Goal: Transaction & Acquisition: Obtain resource

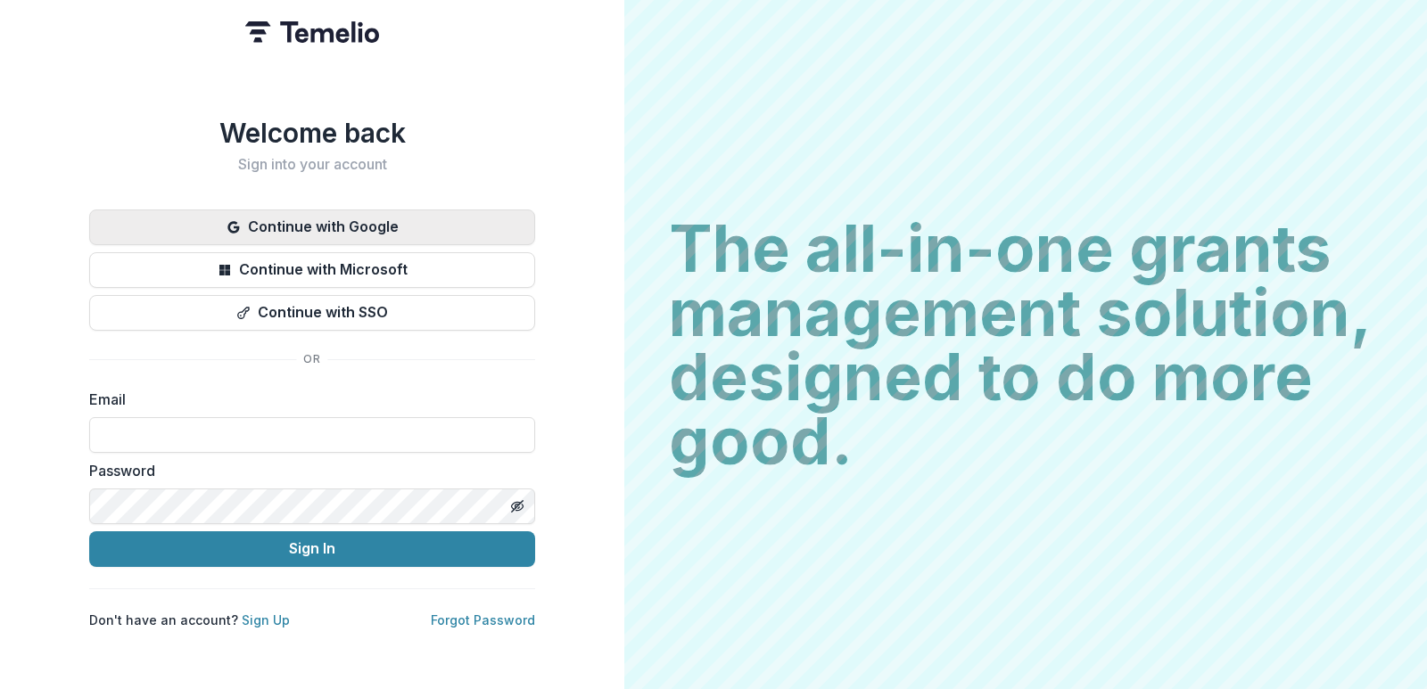
click at [356, 219] on button "Continue with Google" at bounding box center [312, 228] width 446 height 36
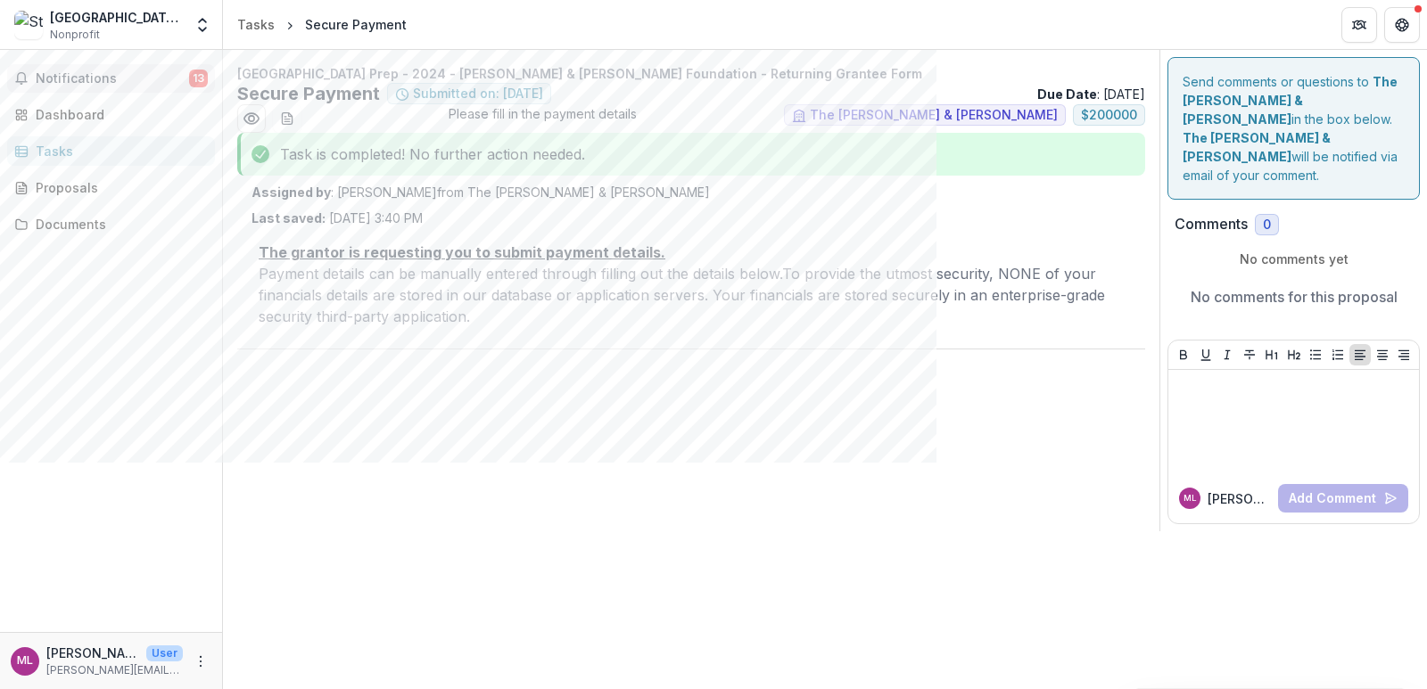
click at [70, 78] on span "Notifications" at bounding box center [112, 78] width 153 height 15
click at [710, 447] on div "[GEOGRAPHIC_DATA] Prep - 2024 - [PERSON_NAME] & [PERSON_NAME] Foundation - Retu…" at bounding box center [691, 291] width 936 height 482
click at [104, 114] on div "Dashboard" at bounding box center [118, 114] width 165 height 19
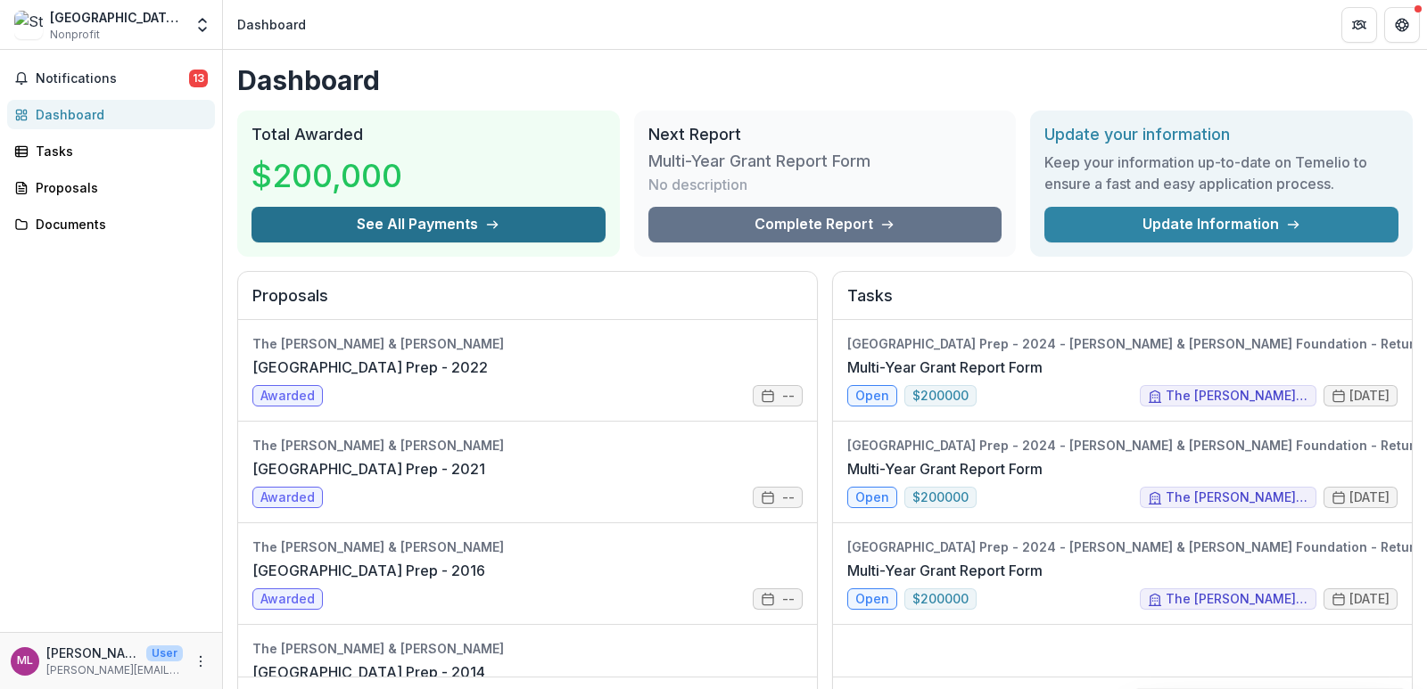
click at [447, 225] on button "See All Payments" at bounding box center [428, 225] width 354 height 36
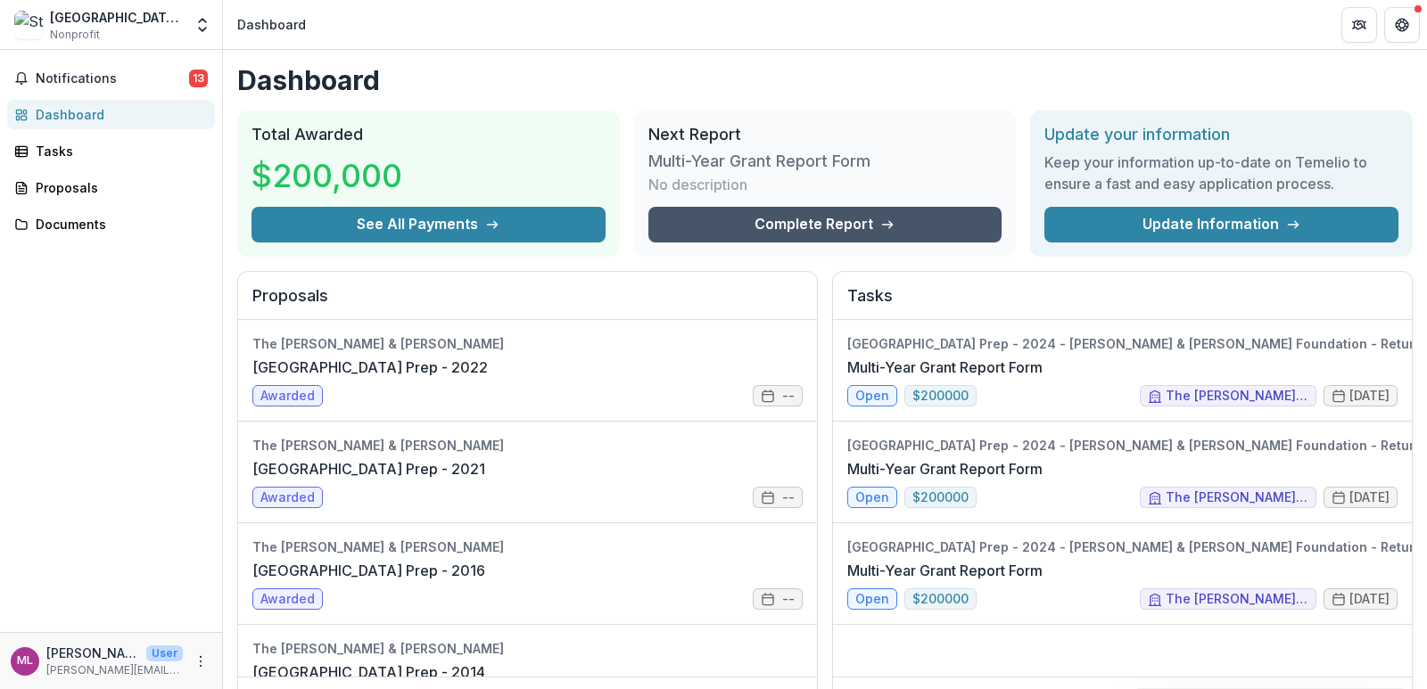
click at [829, 218] on link "Complete Report" at bounding box center [825, 225] width 354 height 36
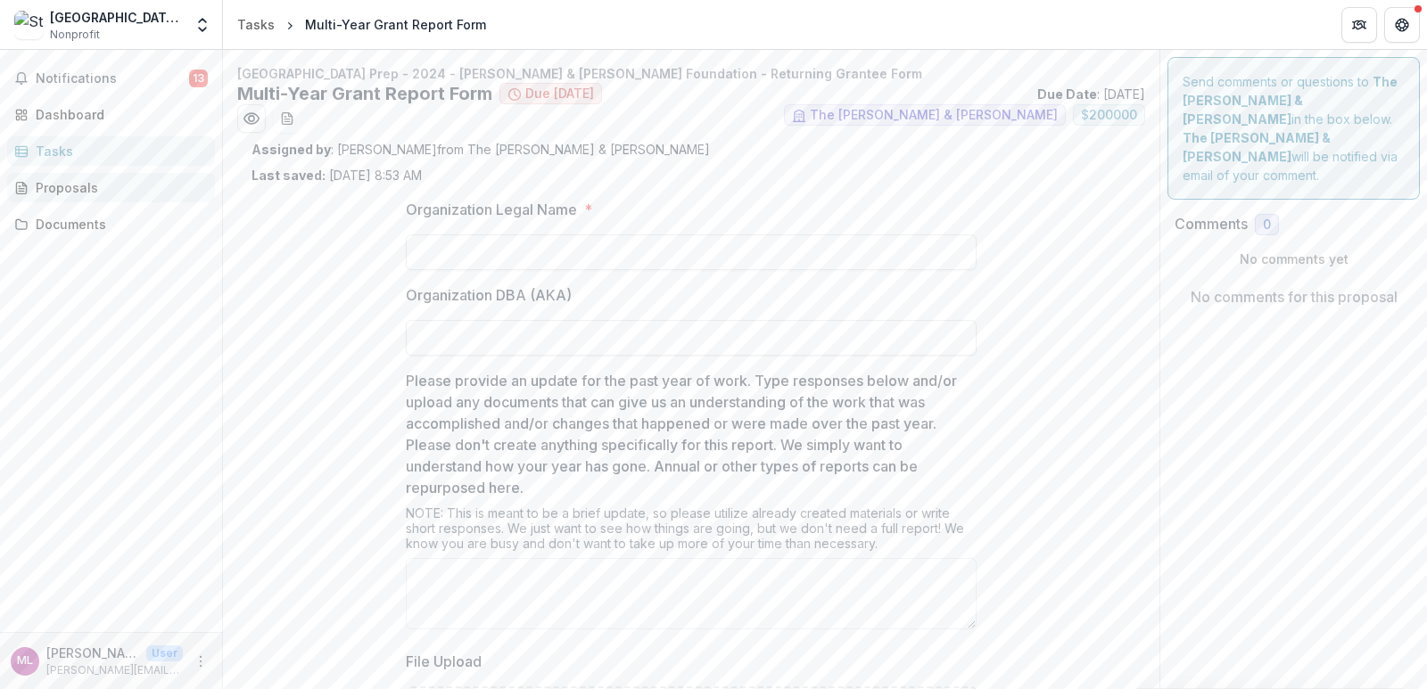
click at [65, 177] on link "Proposals" at bounding box center [111, 187] width 208 height 29
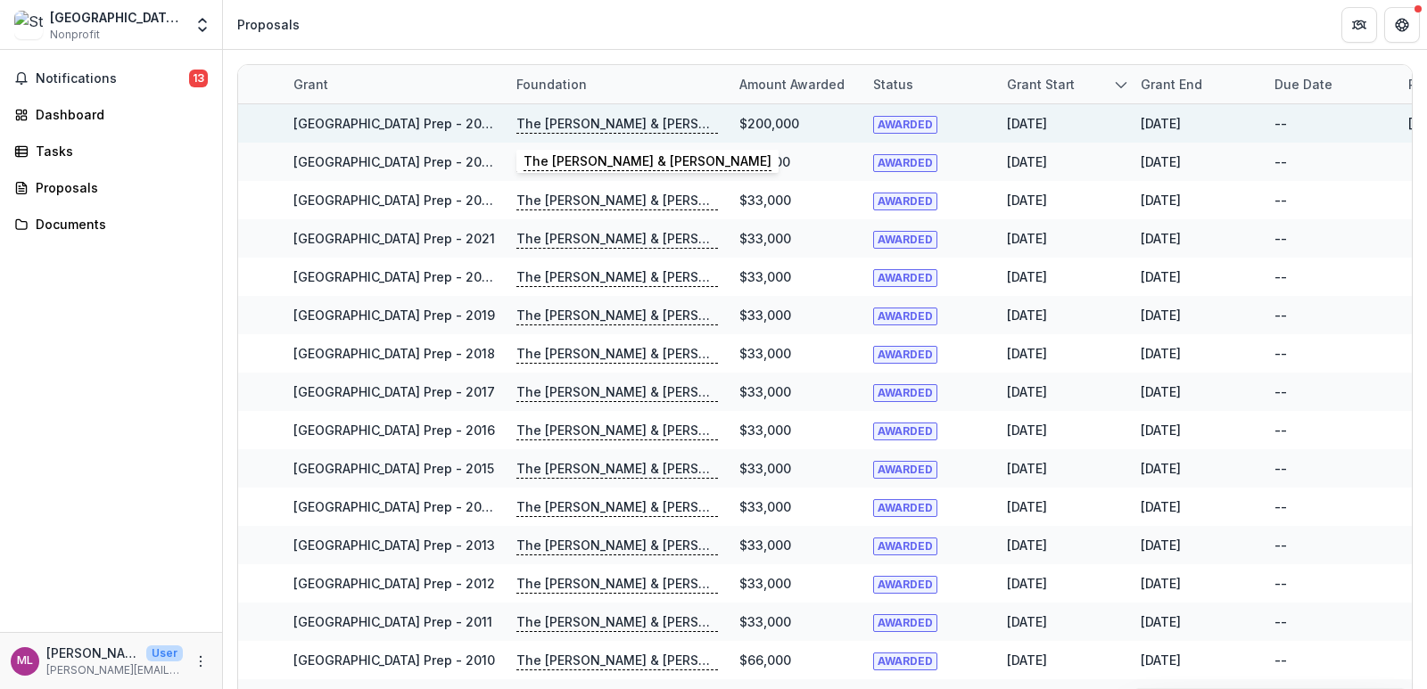
click at [560, 127] on p "The [PERSON_NAME] & [PERSON_NAME]" at bounding box center [617, 124] width 202 height 20
click at [630, 123] on p "The [PERSON_NAME] & [PERSON_NAME]" at bounding box center [617, 124] width 202 height 20
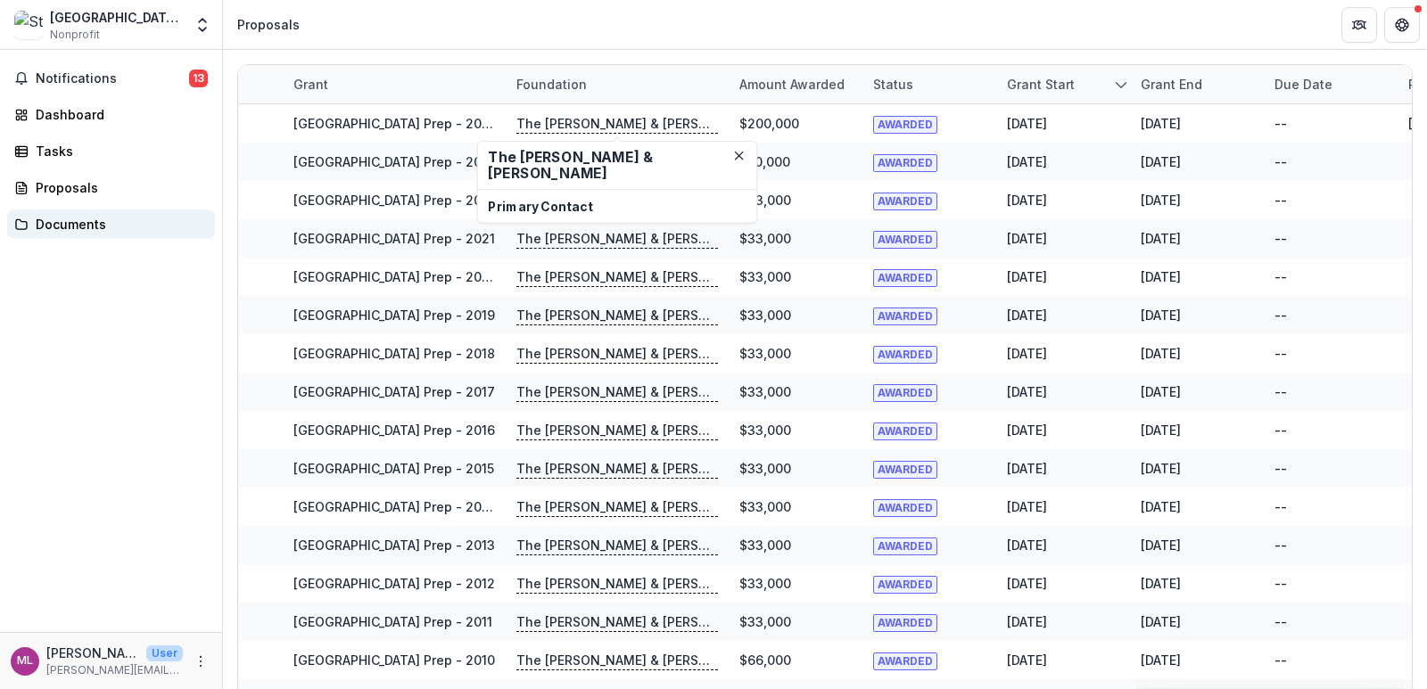
click at [98, 228] on div "Documents" at bounding box center [118, 224] width 165 height 19
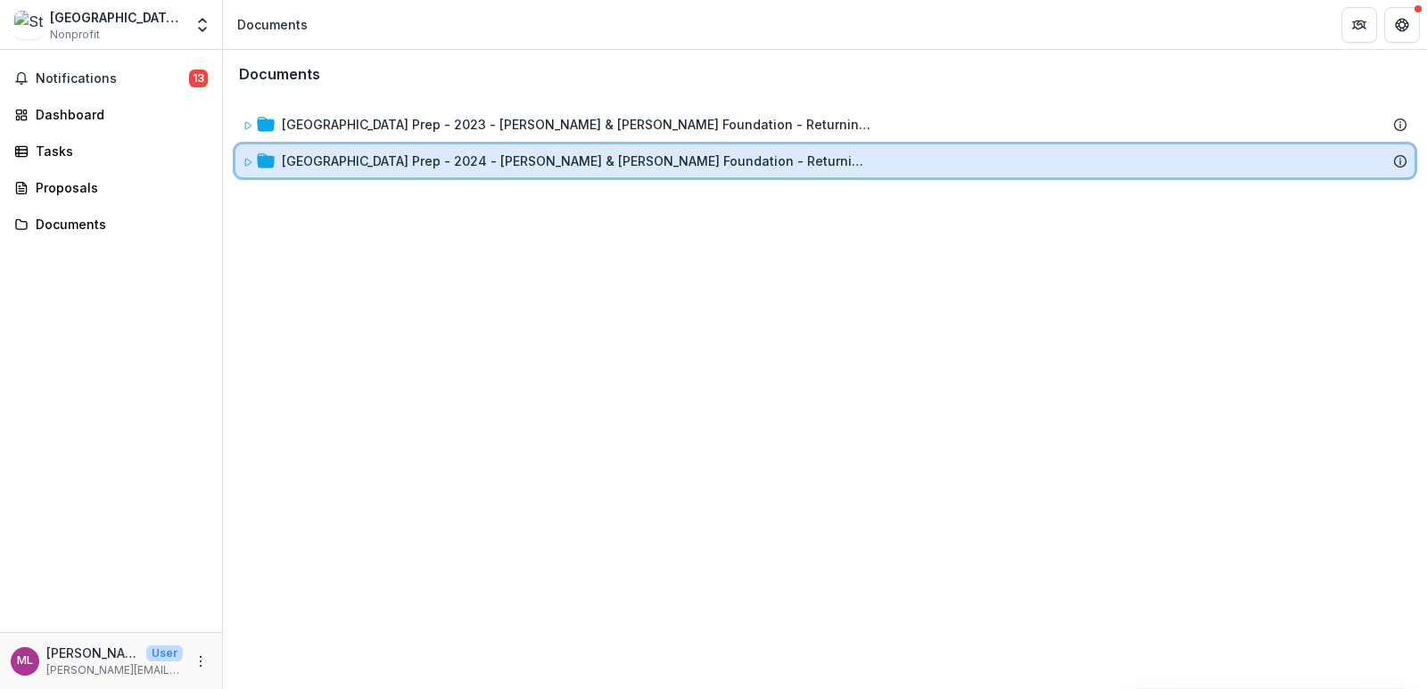
click at [506, 148] on div "[GEOGRAPHIC_DATA] Prep - 2024 - [PERSON_NAME] & [PERSON_NAME] Foundation - Retu…" at bounding box center [824, 160] width 1179 height 33
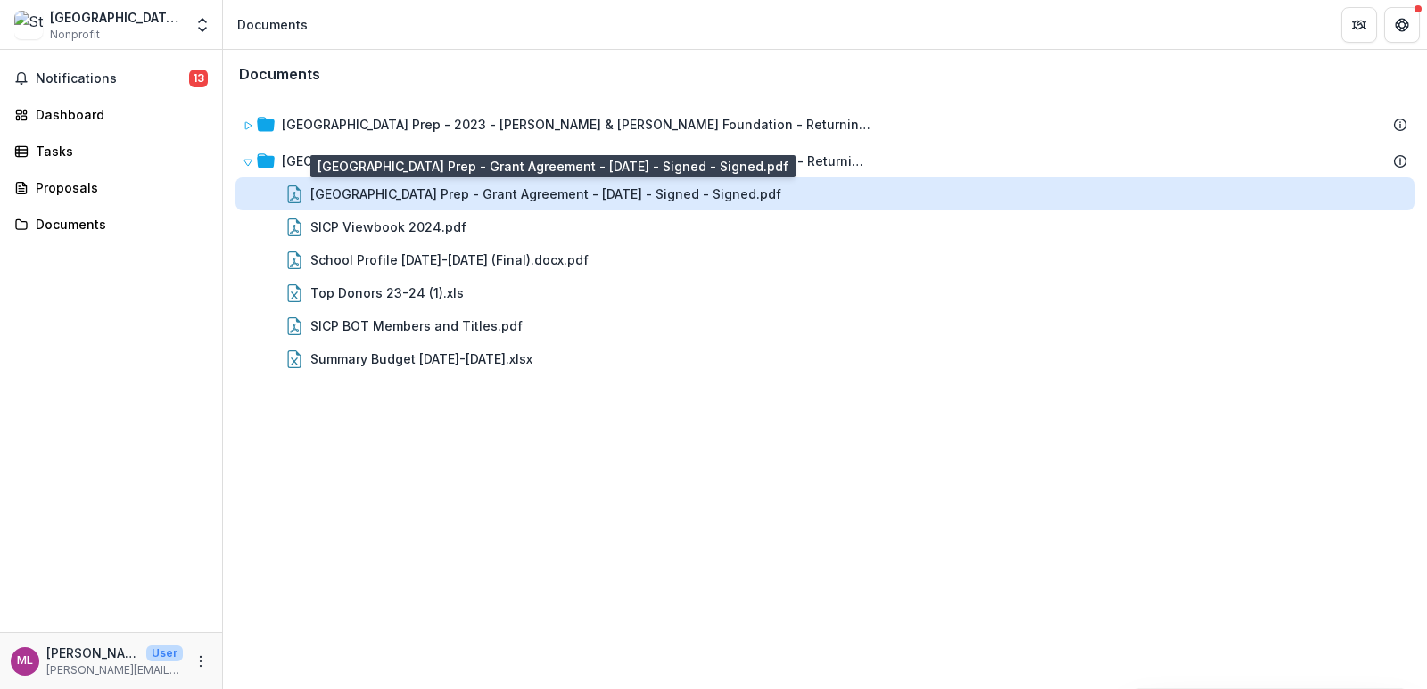
click at [479, 189] on div "[GEOGRAPHIC_DATA] Prep - Grant Agreement - [DATE] - Signed - Signed.pdf" at bounding box center [545, 194] width 471 height 19
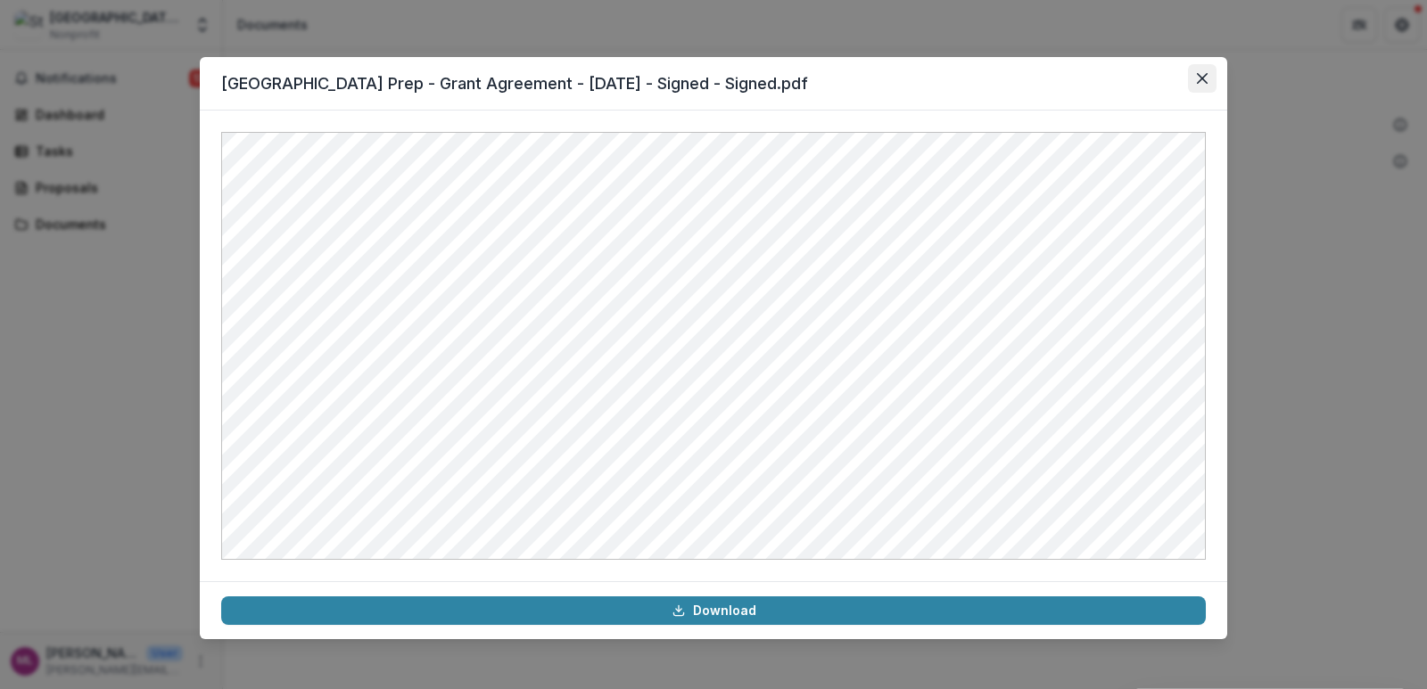
click at [1203, 82] on icon "Close" at bounding box center [1202, 78] width 11 height 11
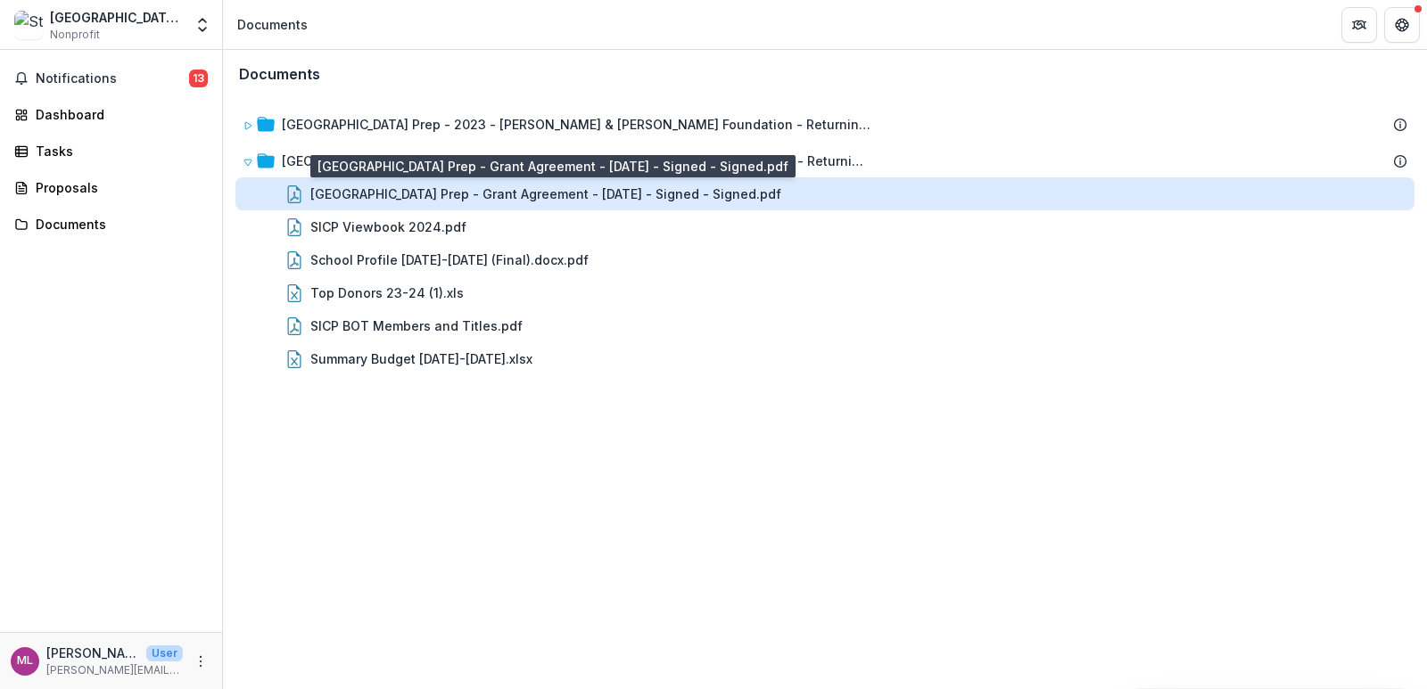
click at [685, 189] on div "[GEOGRAPHIC_DATA] Prep - Grant Agreement - [DATE] - Signed - Signed.pdf" at bounding box center [545, 194] width 471 height 19
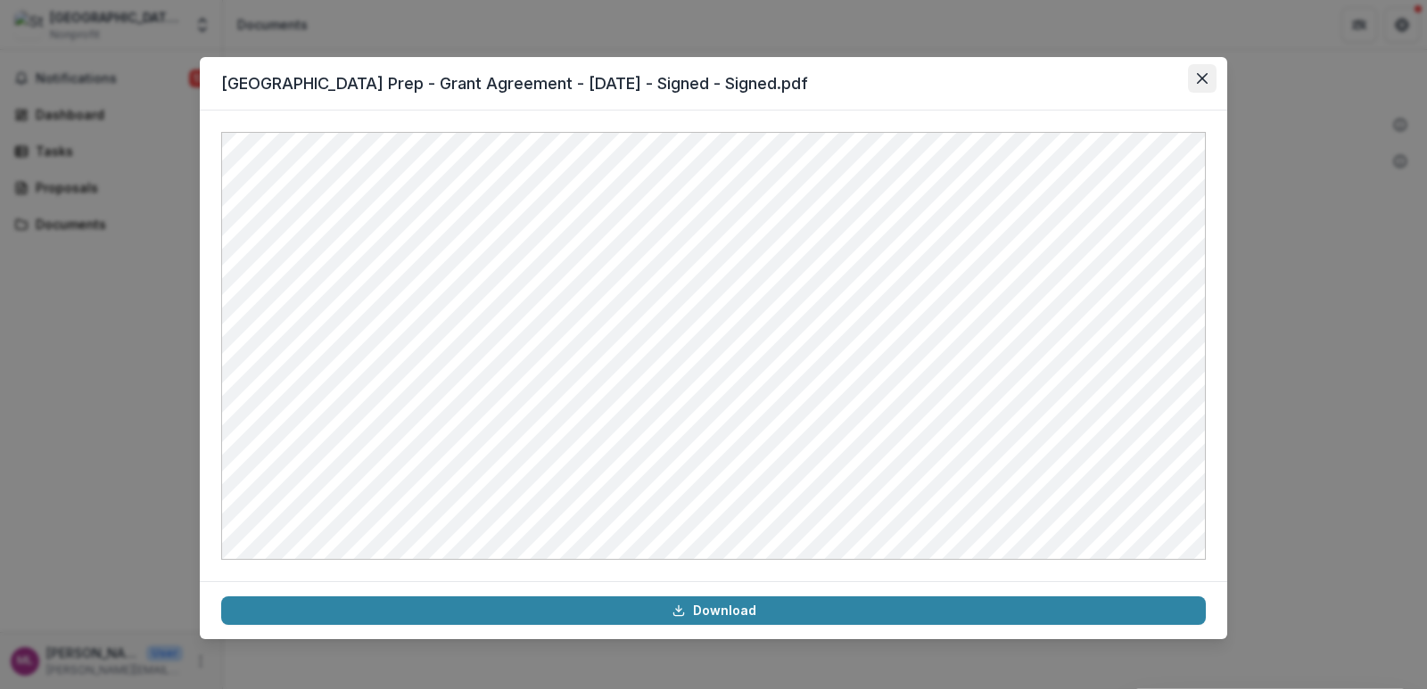
click at [1202, 77] on icon "Close" at bounding box center [1202, 78] width 11 height 11
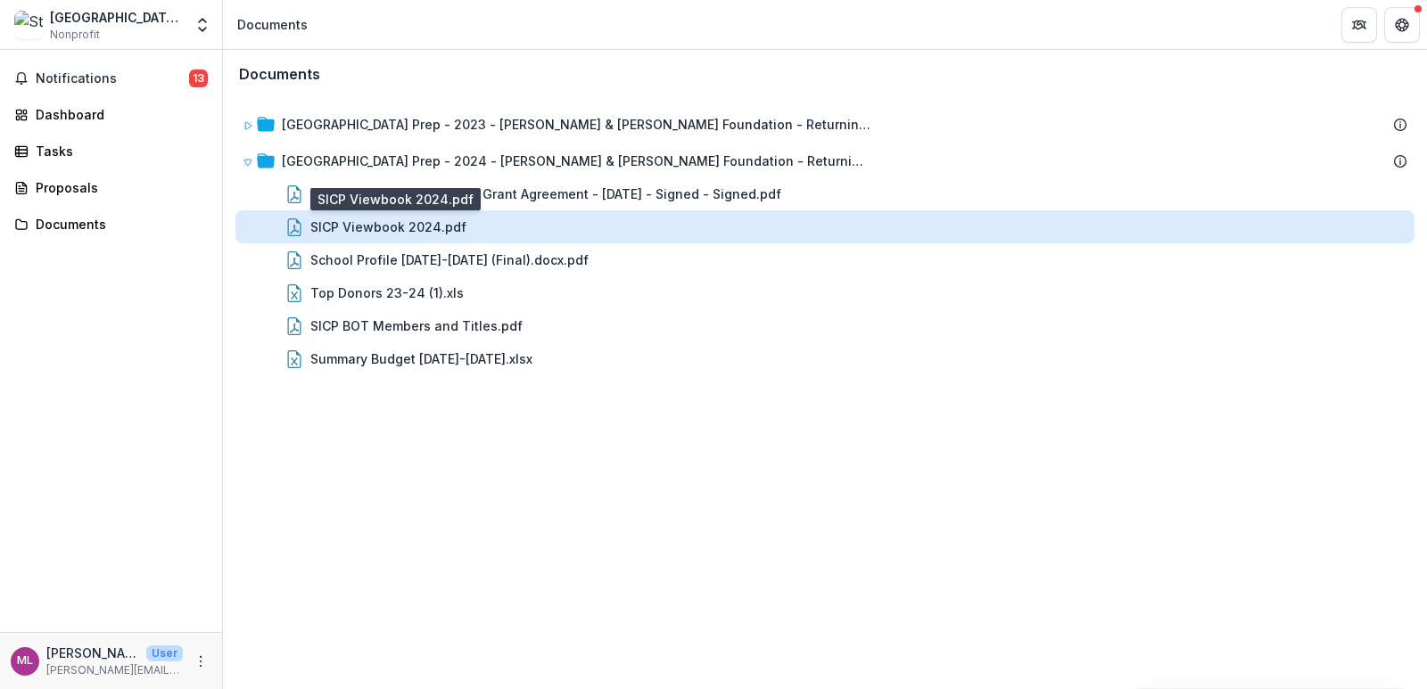
click at [417, 224] on div "SICP Viewbook 2024.pdf" at bounding box center [388, 227] width 156 height 19
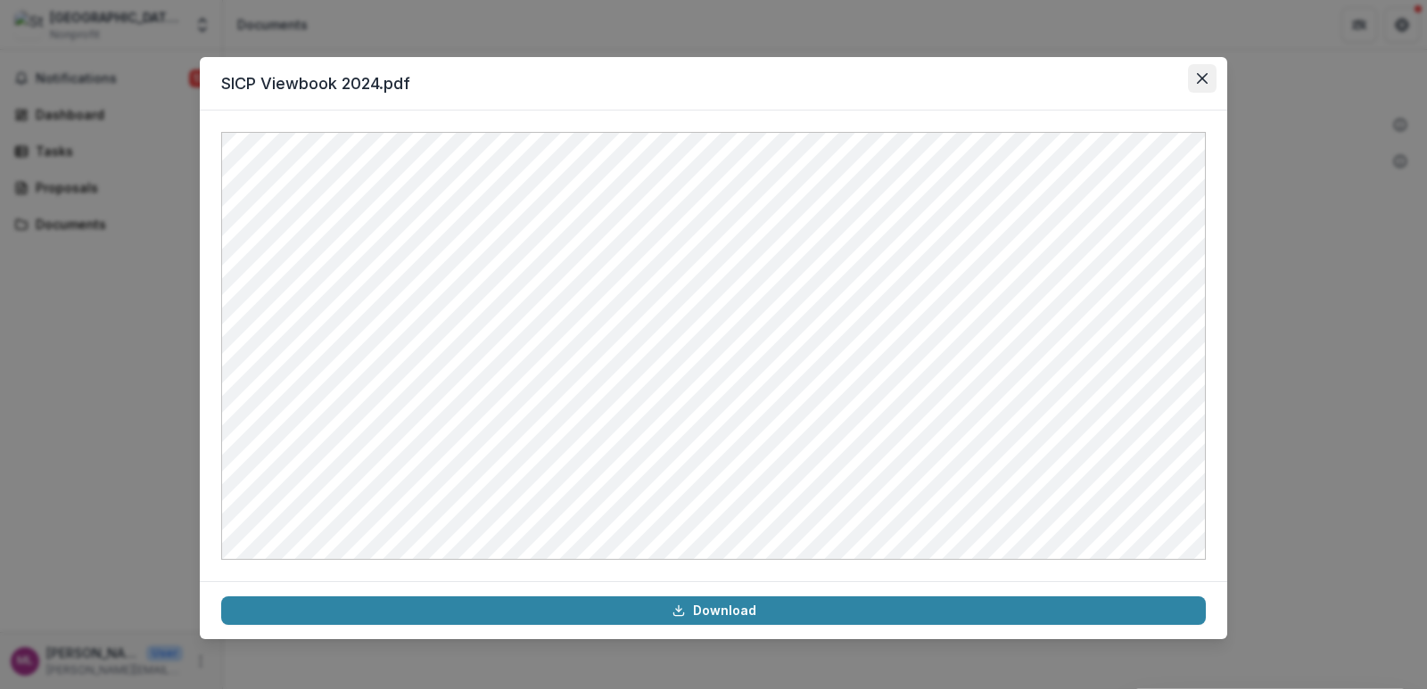
click at [1203, 82] on icon "Close" at bounding box center [1202, 78] width 11 height 11
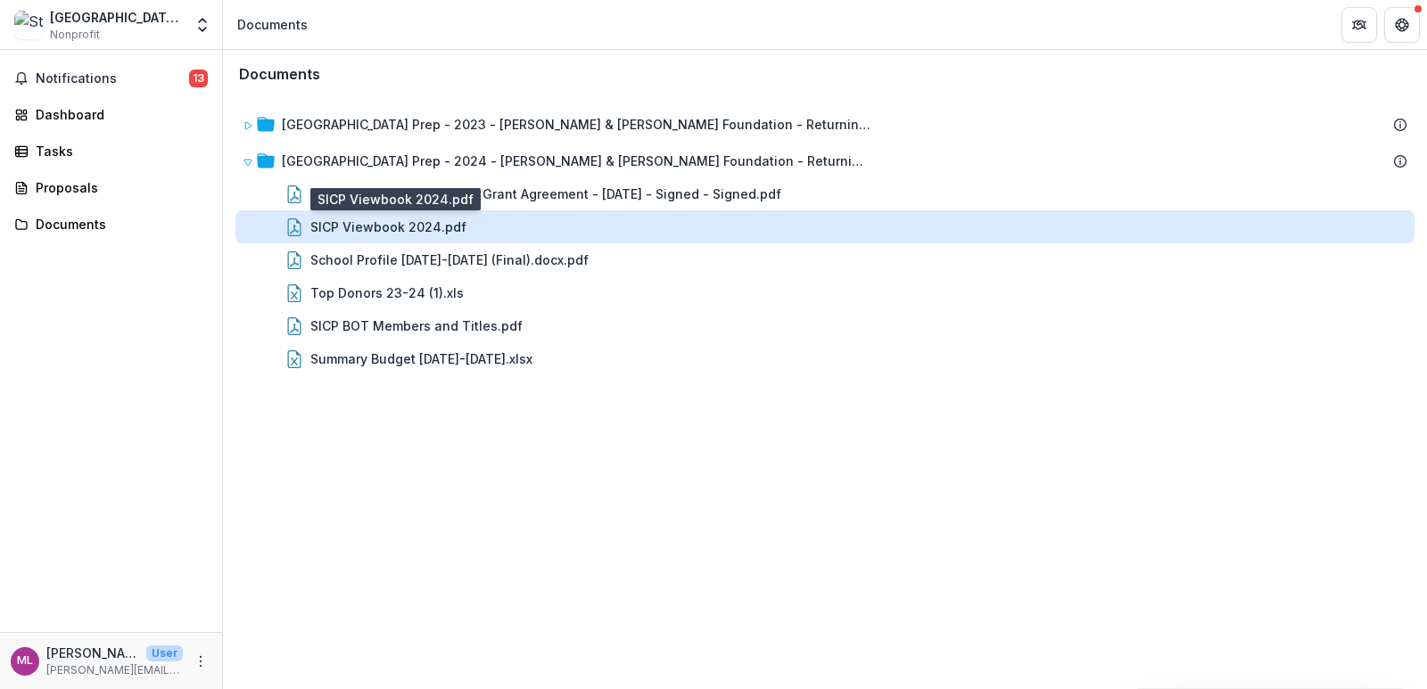
click at [410, 226] on div "SICP Viewbook 2024.pdf" at bounding box center [388, 227] width 156 height 19
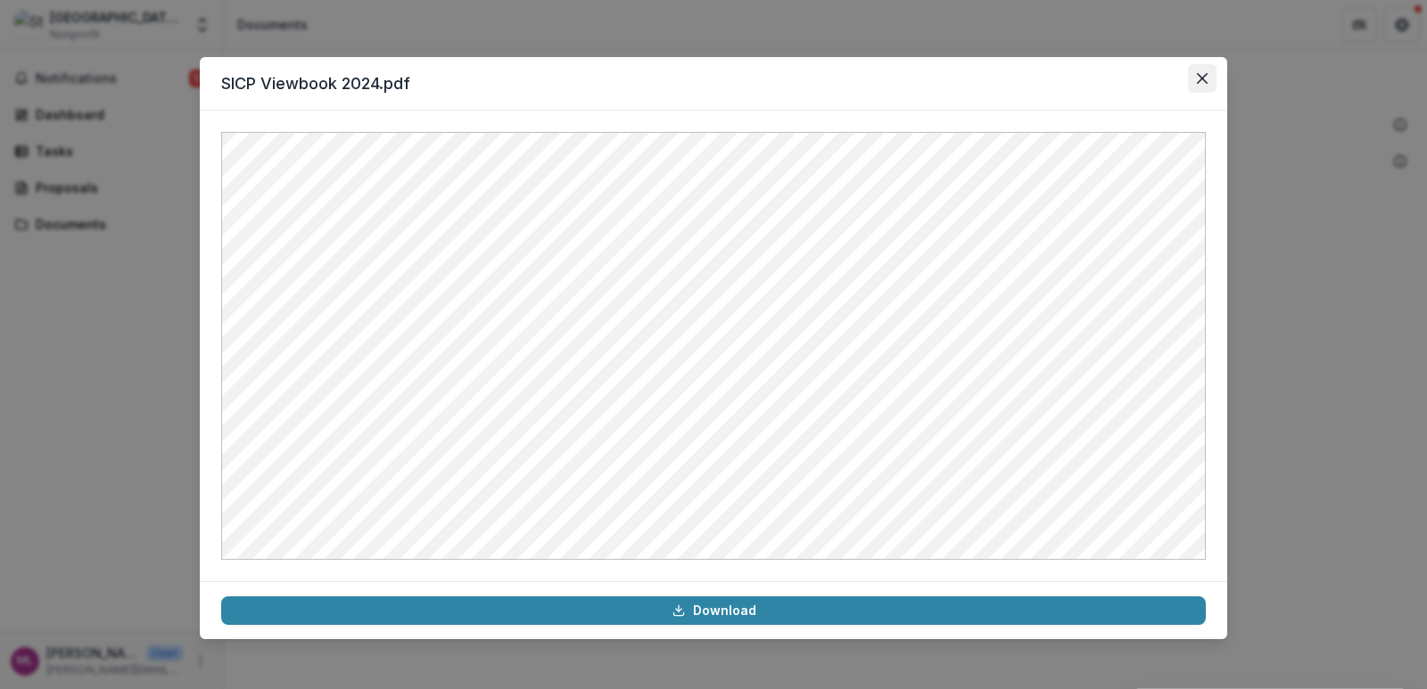
click at [1205, 83] on icon "Close" at bounding box center [1202, 78] width 11 height 11
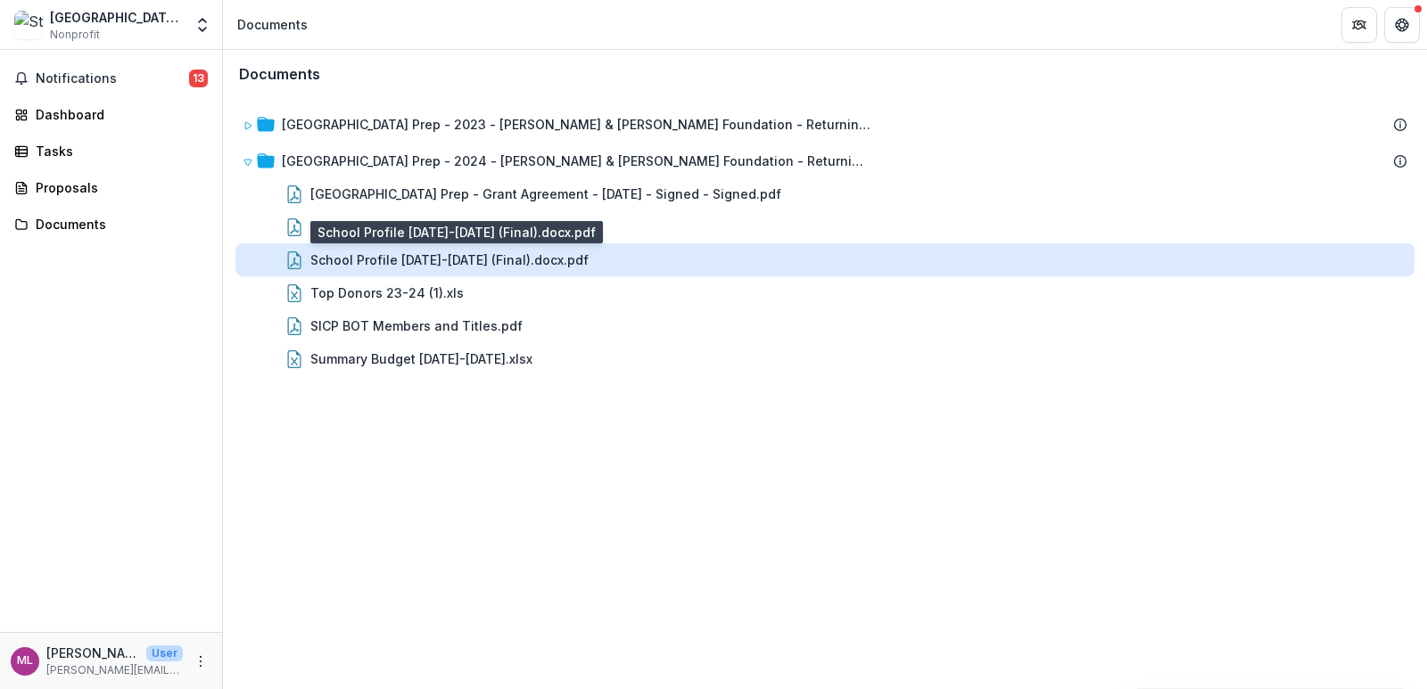
click at [449, 258] on div "School Profile [DATE]-[DATE] (Final).docx.pdf" at bounding box center [449, 260] width 278 height 19
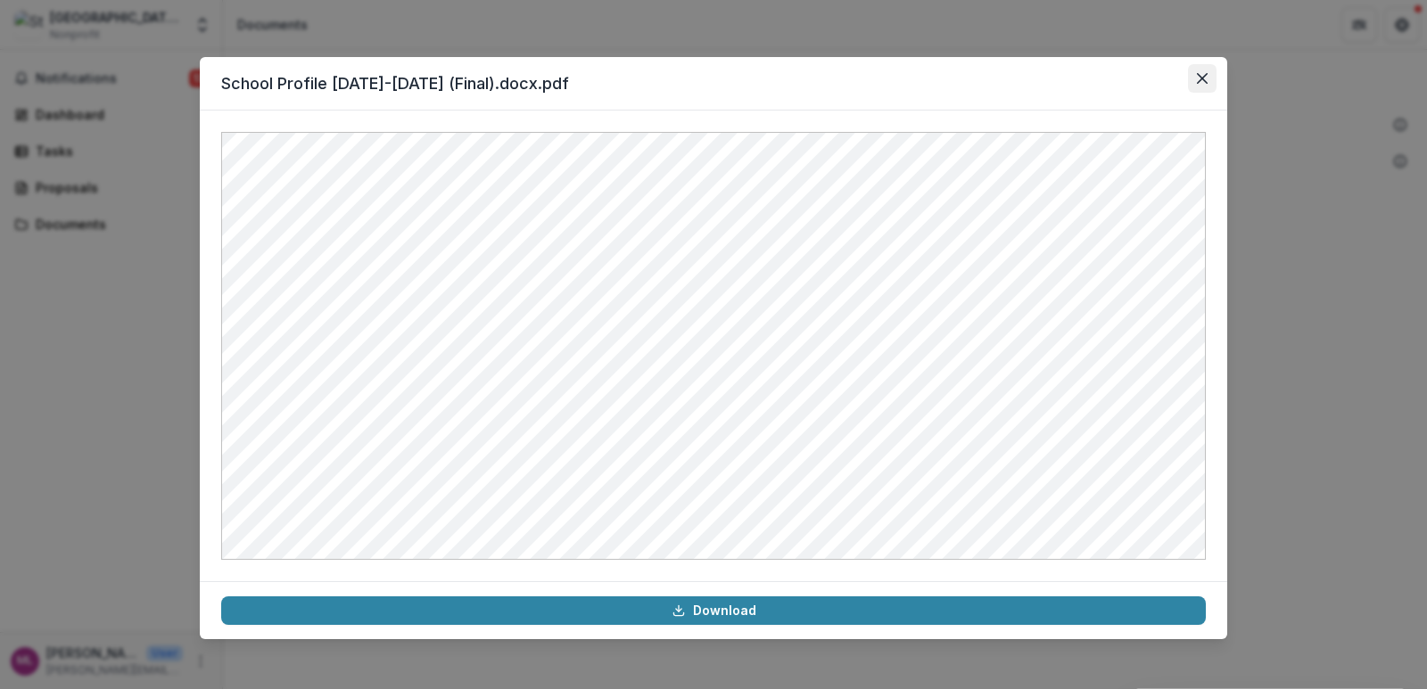
click at [1204, 80] on icon "Close" at bounding box center [1202, 78] width 11 height 11
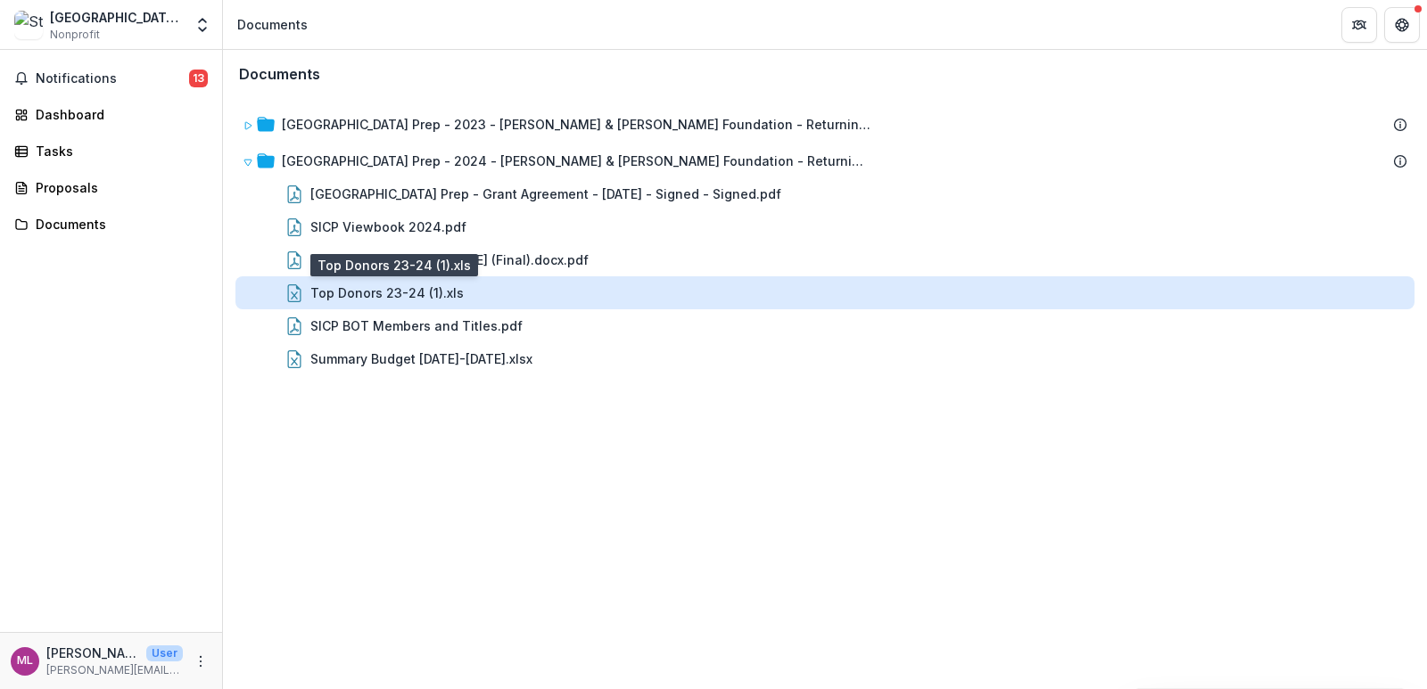
click at [420, 286] on div "Top Donors 23-24 (1).xls" at bounding box center [386, 293] width 153 height 19
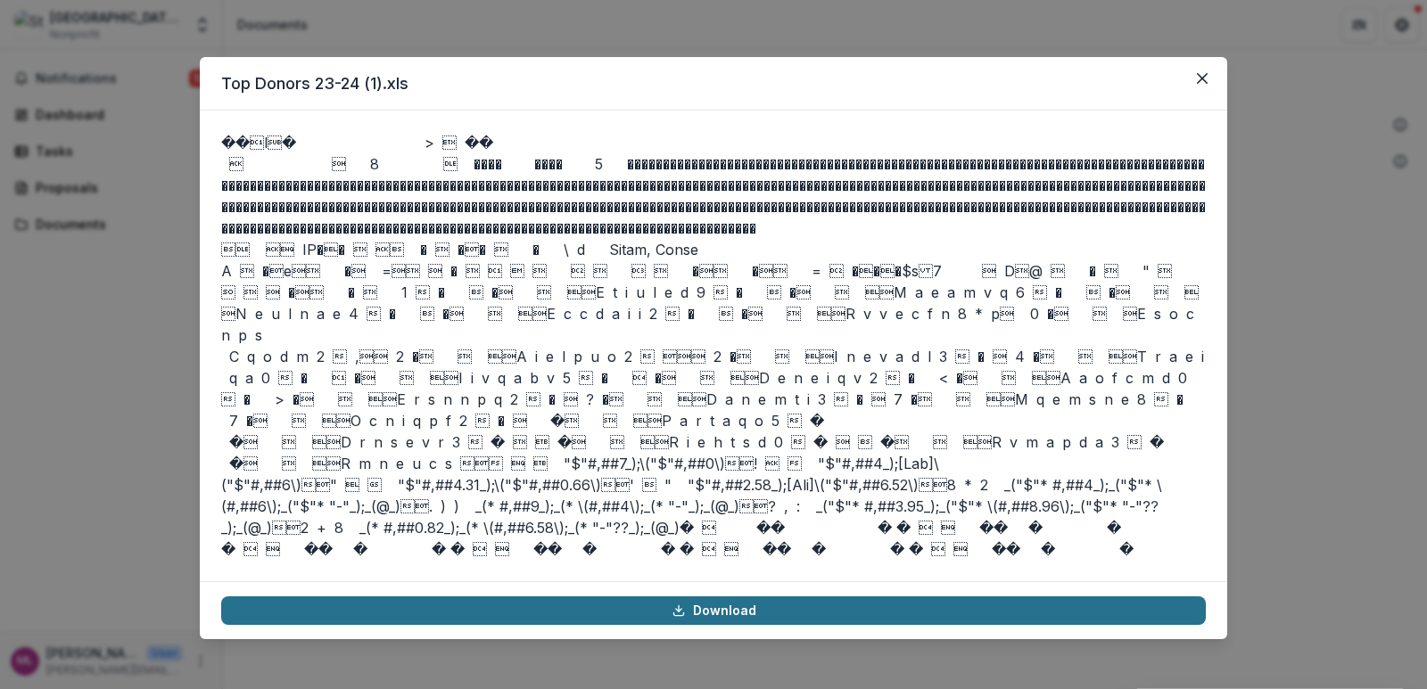
click at [734, 601] on link "Download" at bounding box center [713, 611] width 984 height 29
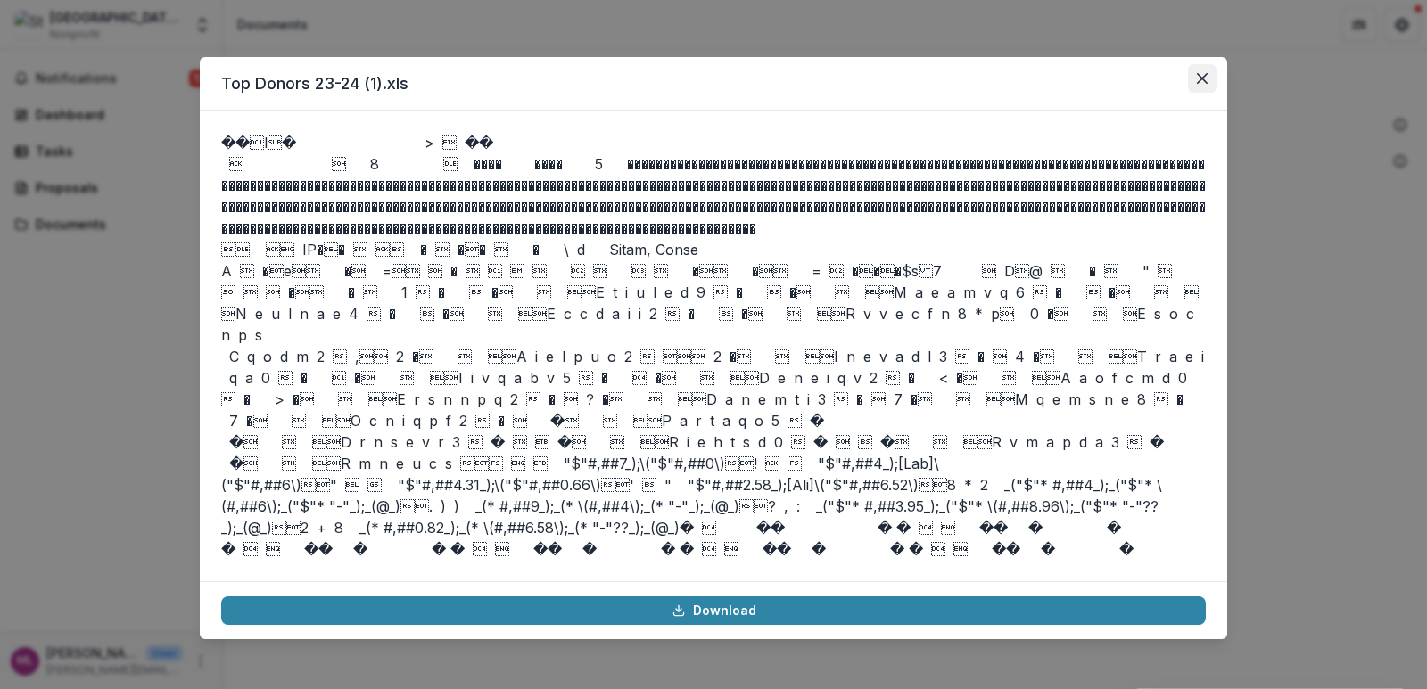
click at [1199, 82] on icon "Close" at bounding box center [1202, 78] width 11 height 11
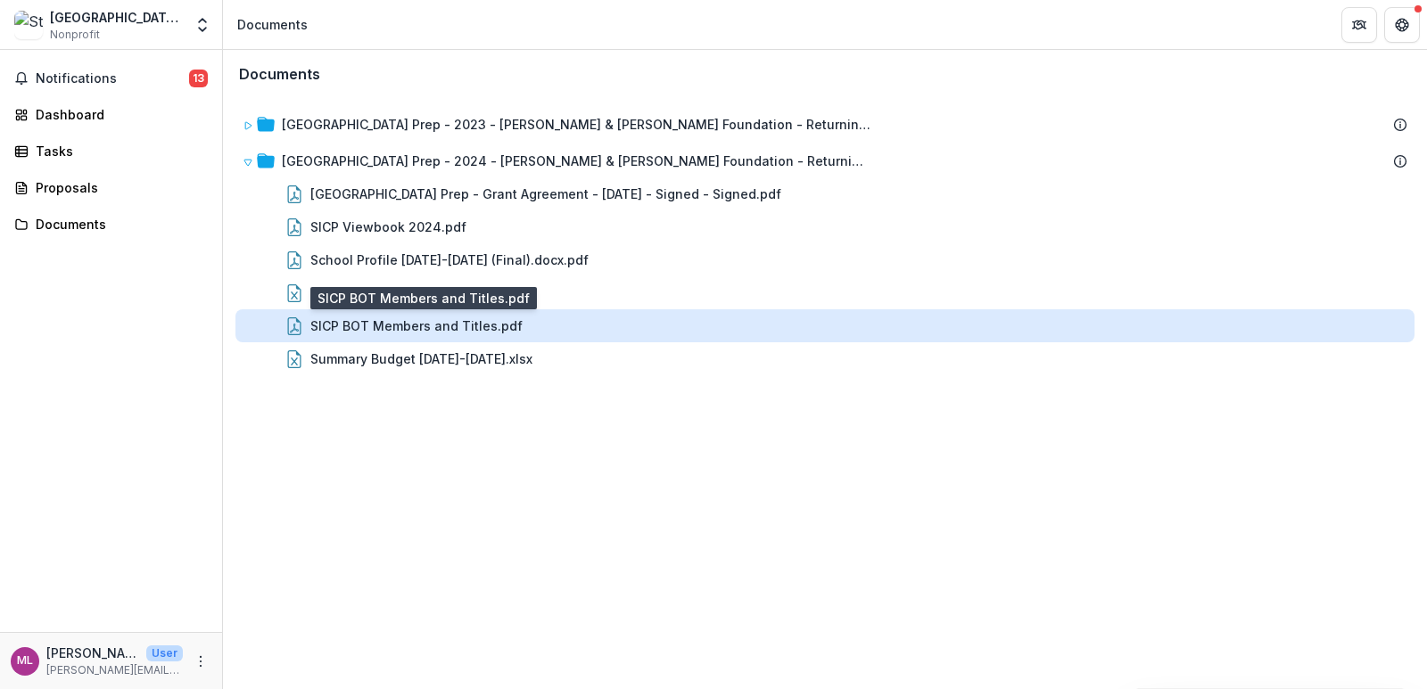
click at [391, 325] on div "SICP BOT Members and Titles.pdf" at bounding box center [416, 326] width 212 height 19
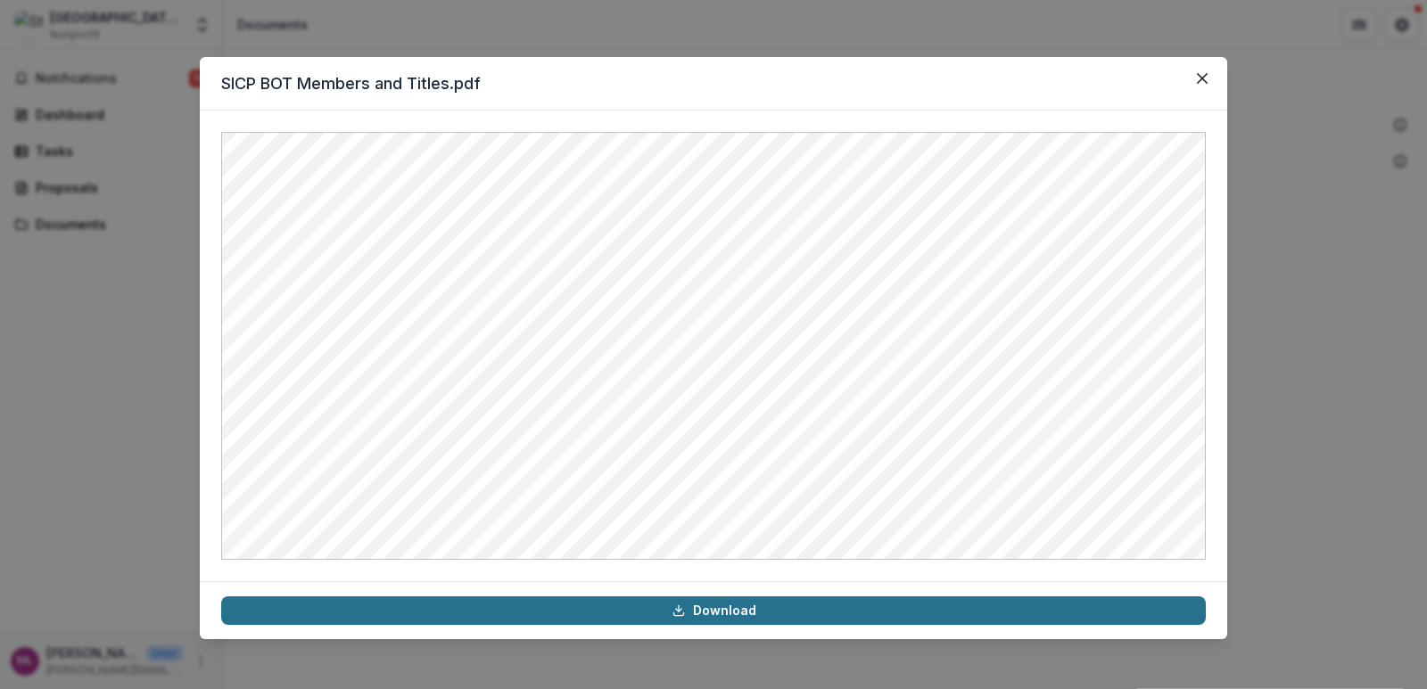
click at [730, 606] on link "Download" at bounding box center [713, 611] width 984 height 29
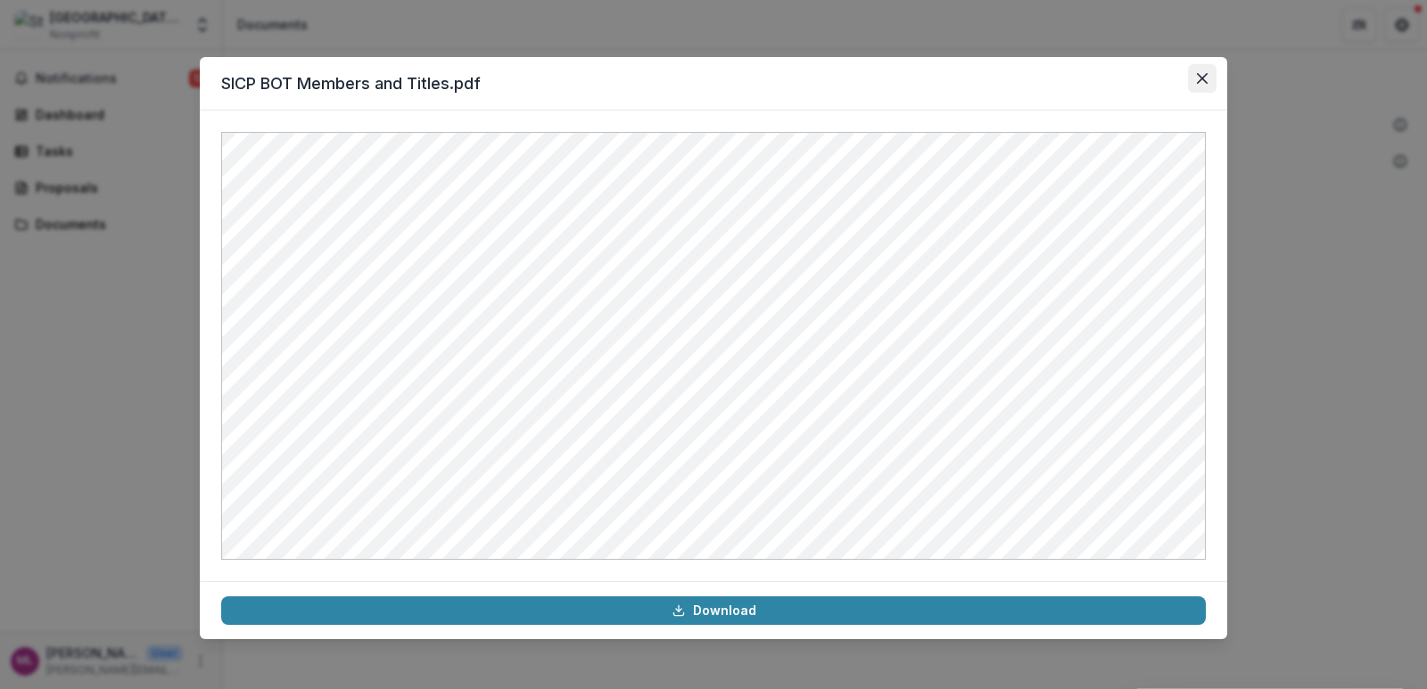
click at [1201, 78] on icon "Close" at bounding box center [1202, 78] width 11 height 11
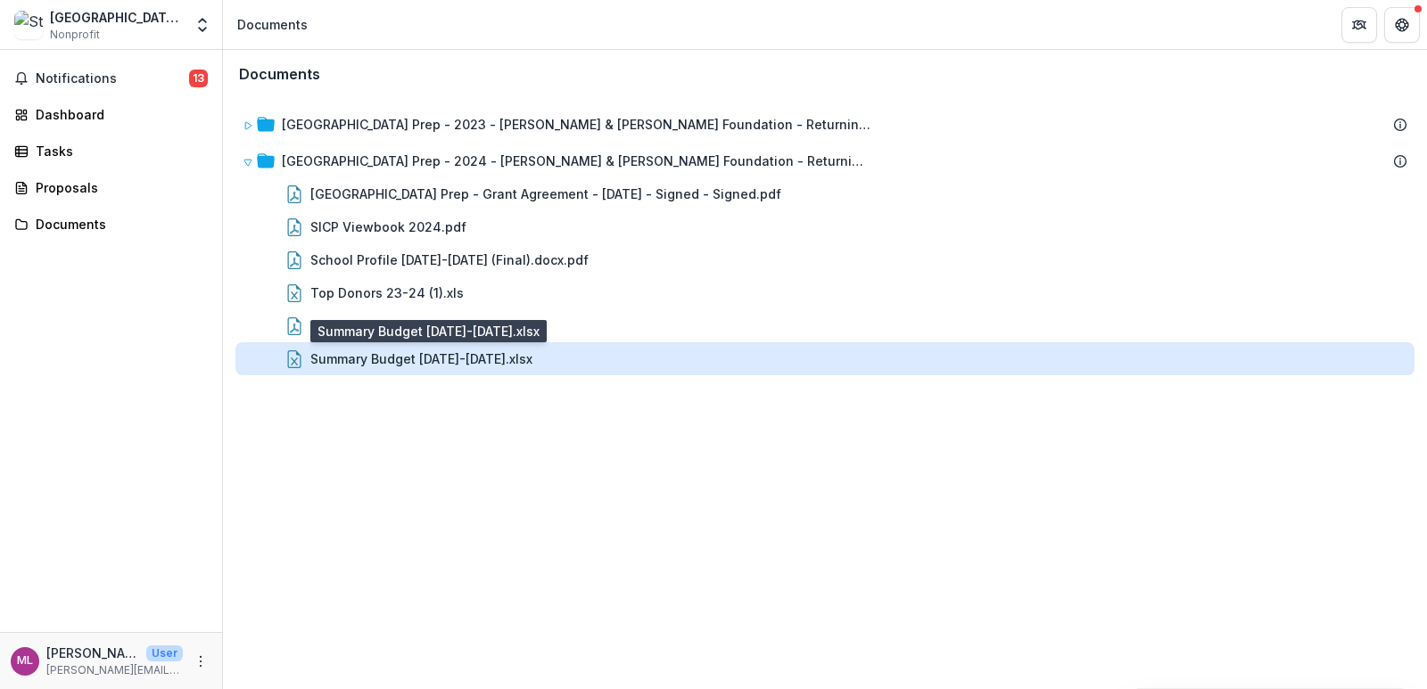
click at [369, 350] on div "Summary Budget [DATE]-[DATE].xlsx" at bounding box center [421, 359] width 222 height 19
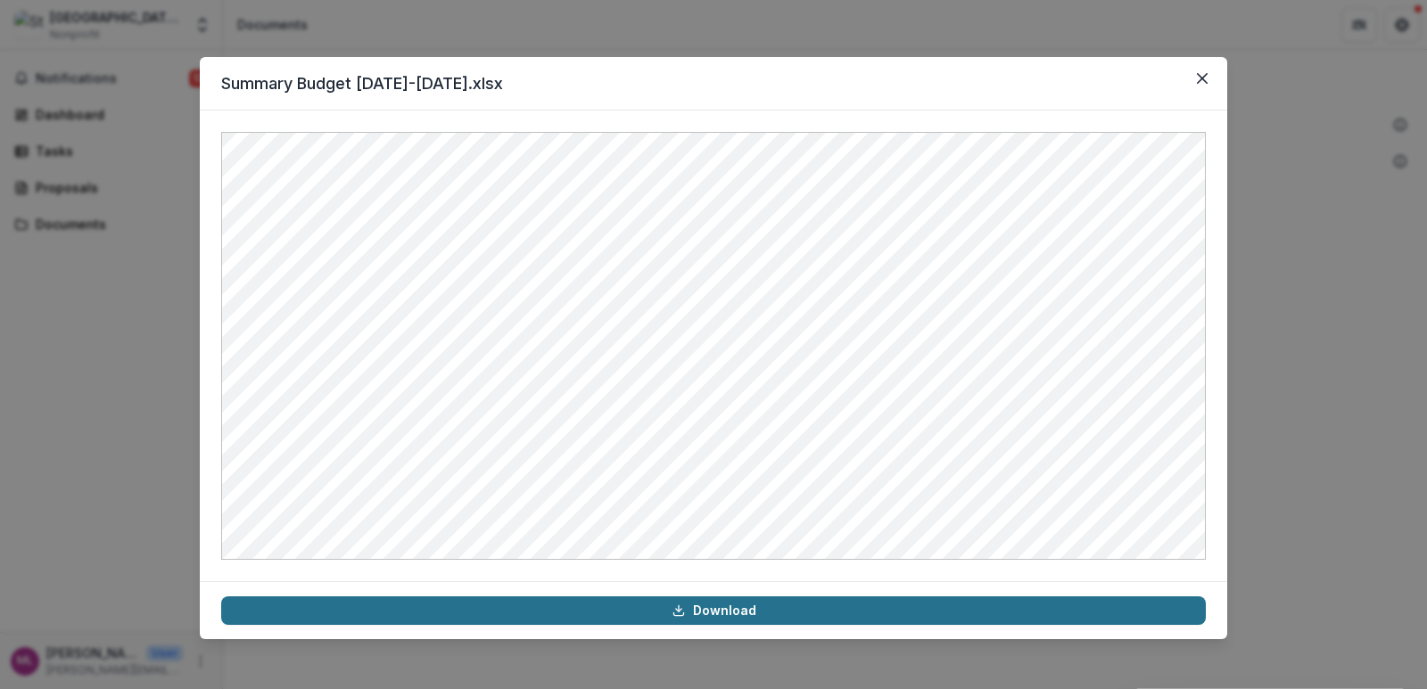
click at [723, 613] on link "Download" at bounding box center [713, 611] width 984 height 29
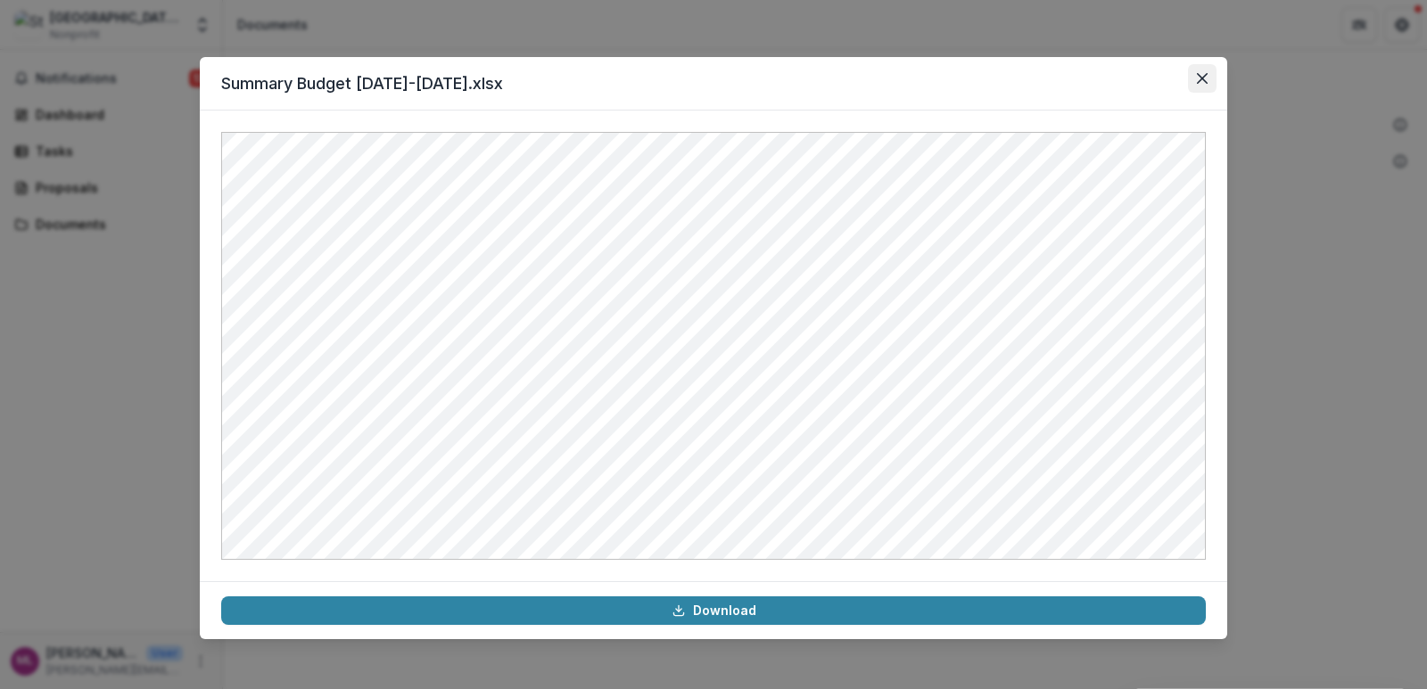
click at [1201, 74] on icon "Close" at bounding box center [1202, 78] width 11 height 11
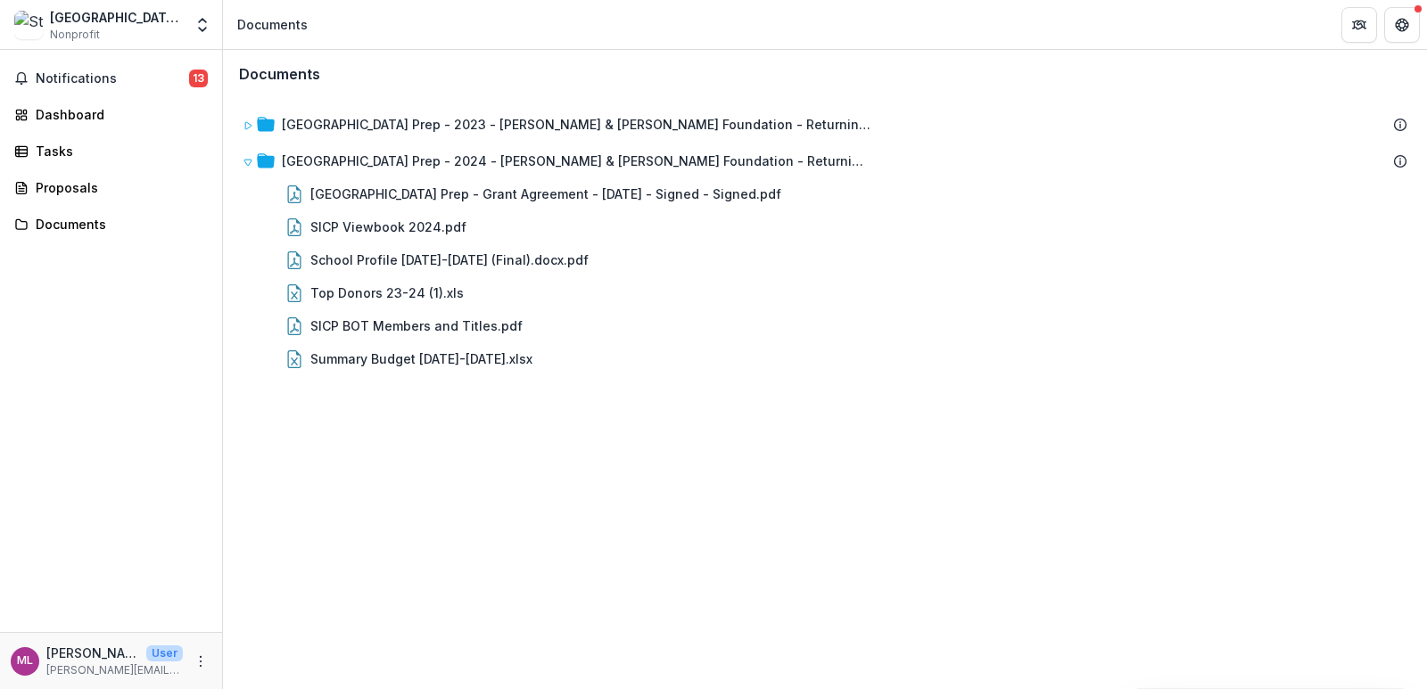
click at [1105, 490] on div "Documents [GEOGRAPHIC_DATA] Prep - 2023 - [PERSON_NAME] & [PERSON_NAME] Foundat…" at bounding box center [825, 369] width 1204 height 639
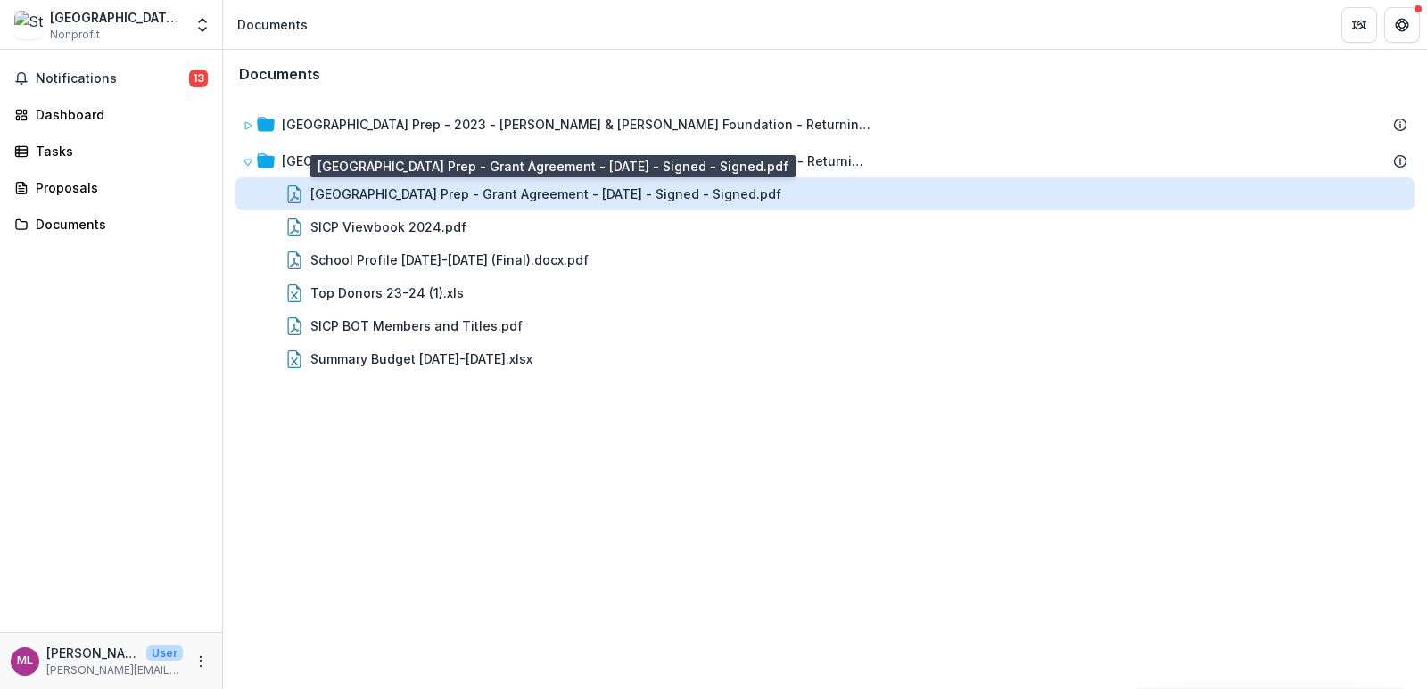
click at [396, 196] on div "[GEOGRAPHIC_DATA] Prep - Grant Agreement - [DATE] - Signed - Signed.pdf" at bounding box center [545, 194] width 471 height 19
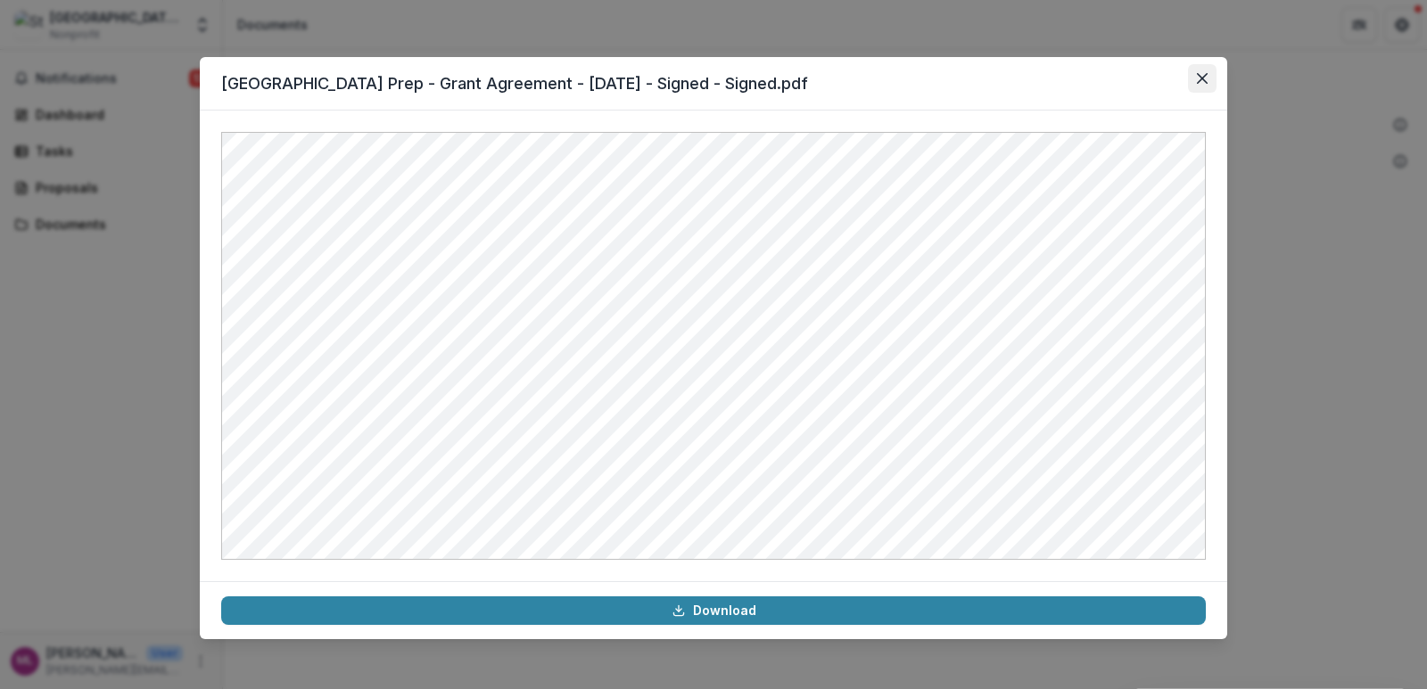
click at [1203, 73] on icon "Close" at bounding box center [1202, 78] width 11 height 11
